Goal: Find contact information: Find contact information

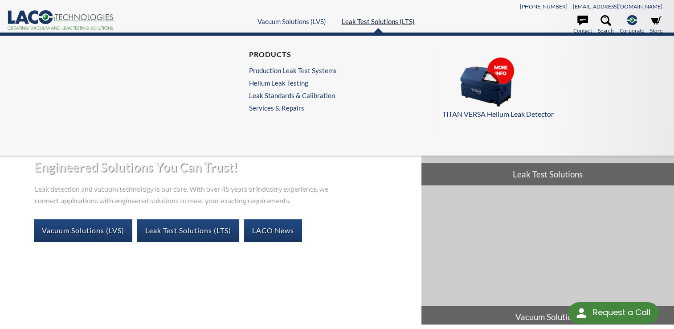
click at [359, 22] on link "Leak Test Solutions (LTS)" at bounding box center [377, 21] width 73 height 8
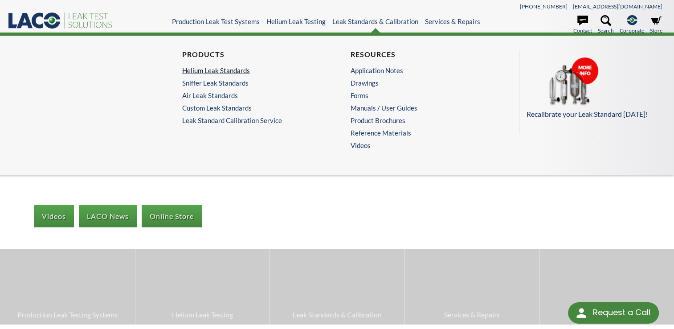
click at [239, 69] on link "Helium Leak Standards" at bounding box center [250, 70] width 137 height 8
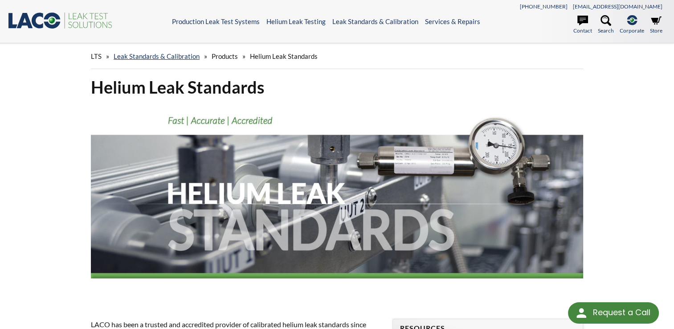
click at [44, 23] on icon ".st0{fill:#193661;} .st1{fill:url(#SVGID_1_);} .st2{fill:#46883F;} .st3{fill:no…" at bounding box center [60, 20] width 107 height 18
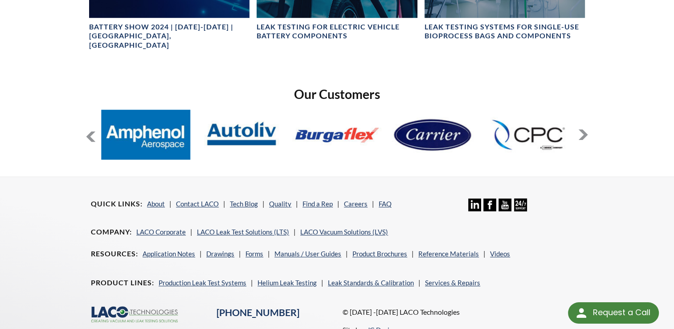
scroll to position [670, 0]
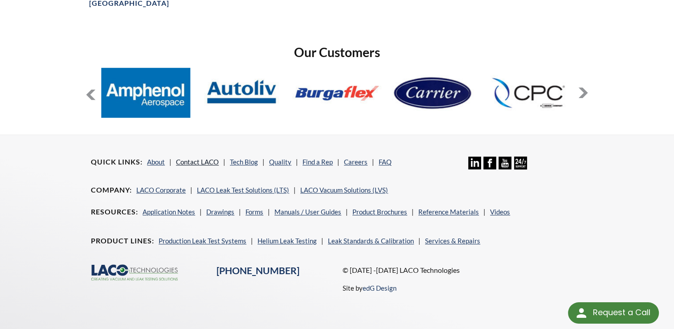
click at [186, 158] on link "Contact LACO" at bounding box center [197, 162] width 43 height 8
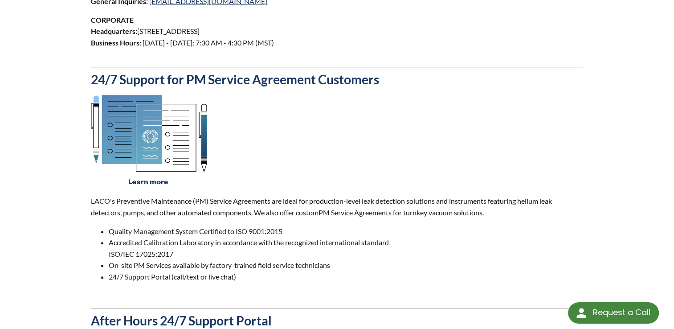
scroll to position [390, 0]
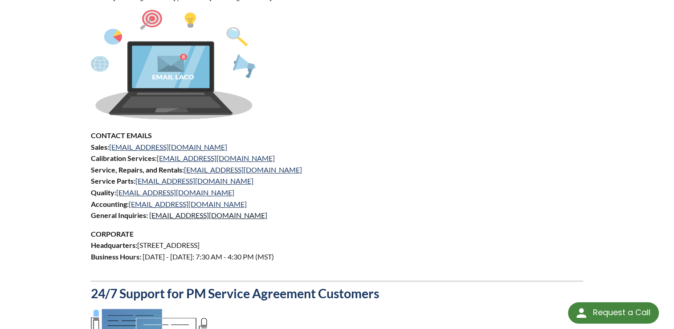
click at [178, 215] on link "[EMAIL_ADDRESS][DOMAIN_NAME]" at bounding box center [208, 215] width 118 height 8
click at [182, 202] on link "[EMAIL_ADDRESS][DOMAIN_NAME]" at bounding box center [188, 203] width 118 height 8
click at [475, 114] on p at bounding box center [337, 66] width 492 height 113
